Goal: Information Seeking & Learning: Learn about a topic

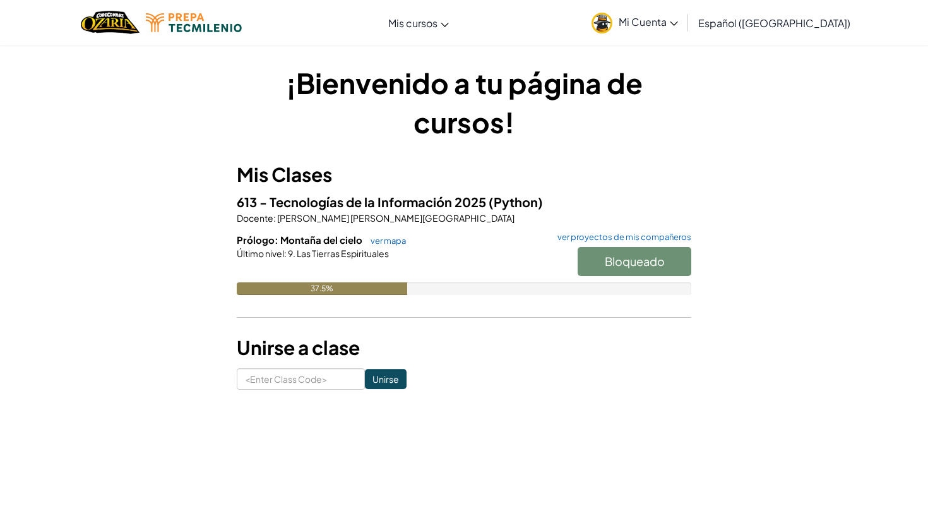
click at [652, 251] on div "Bloqueado" at bounding box center [628, 264] width 126 height 35
click at [386, 235] on h6 "Prólogo: Montaña del cielo ver mapa ver proyectos de mis compañeros" at bounding box center [464, 240] width 455 height 14
click at [385, 242] on link "ver mapa" at bounding box center [385, 241] width 42 height 10
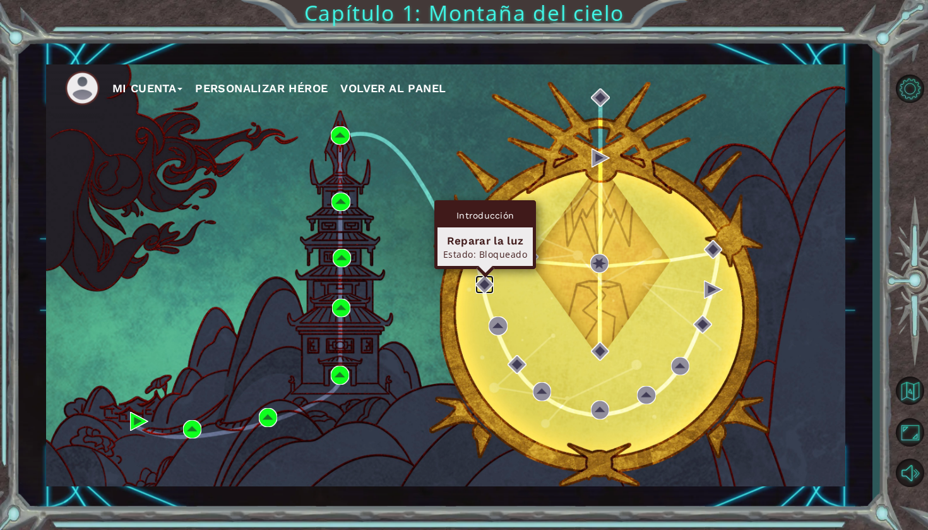
click at [482, 289] on img at bounding box center [484, 284] width 18 height 18
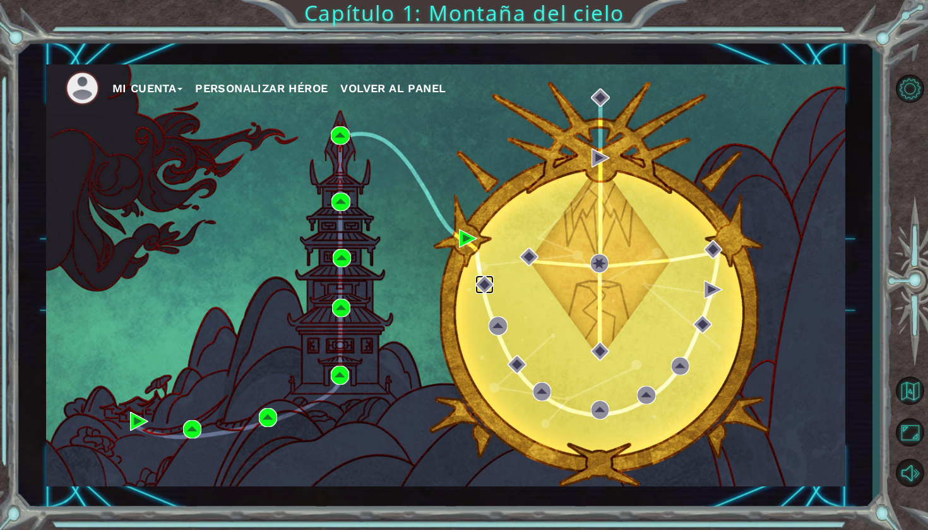
click at [482, 290] on img at bounding box center [484, 284] width 18 height 18
